Goal: Task Accomplishment & Management: Manage account settings

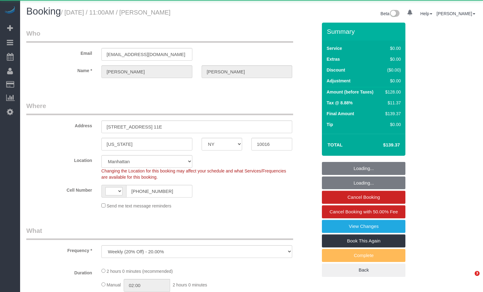
select select "NY"
select select "object:766"
select select "string:[GEOGRAPHIC_DATA]"
select select "1"
select select "number:89"
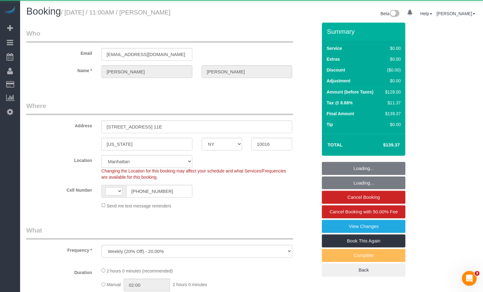
select select "number:90"
select select "number:15"
select select "number:6"
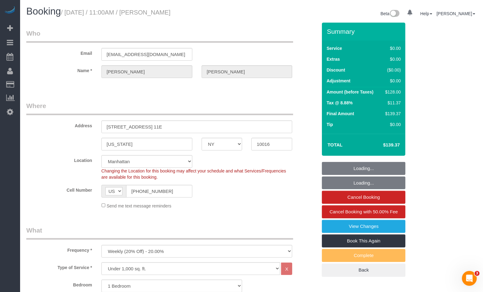
select select "string:stripe-pm_1Pehcb4VGloSiKo7kAgfW8VD"
select select "spot1"
select select "1"
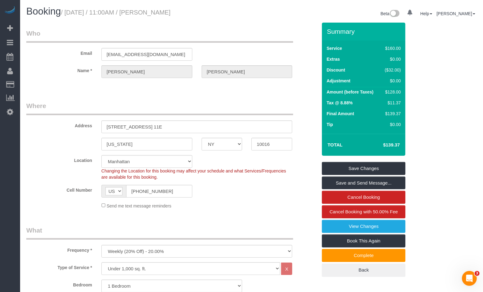
click at [75, 167] on div "Location [GEOGRAPHIC_DATA] [GEOGRAPHIC_DATA] [GEOGRAPHIC_DATA] [GEOGRAPHIC_DATA…" at bounding box center [172, 167] width 300 height 25
drag, startPoint x: 212, startPoint y: 14, endPoint x: 71, endPoint y: 15, distance: 140.7
click at [71, 15] on h1 "Booking / [DATE] / 11:00AM / [PERSON_NAME]" at bounding box center [136, 11] width 221 height 11
copy small "[DATE] / 11:00AM / [PERSON_NAME]"
